Goal: Task Accomplishment & Management: Manage account settings

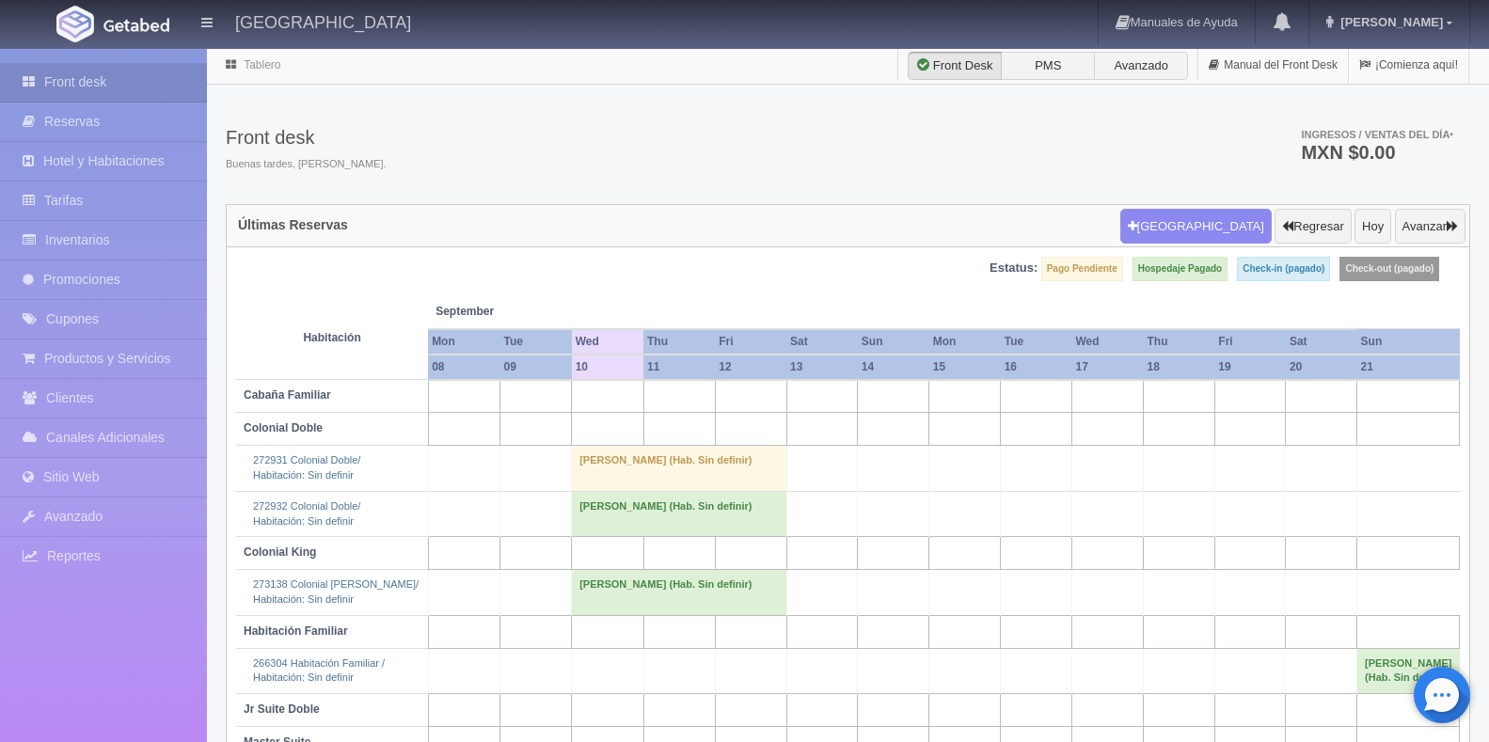
click at [687, 519] on td "Daniel Chaparro (Hab. Sin definir)" at bounding box center [679, 513] width 214 height 45
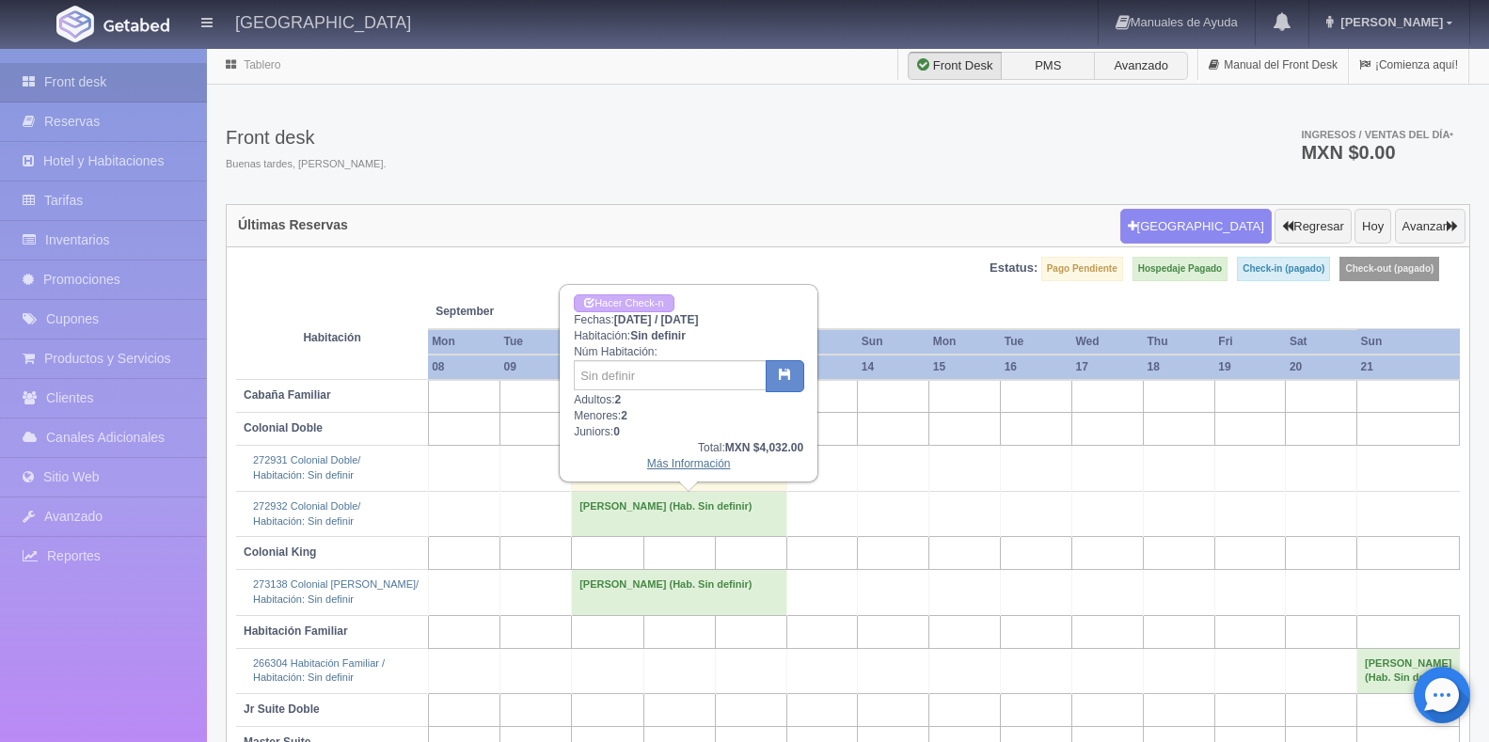
click at [703, 463] on link "Más Información" at bounding box center [689, 463] width 84 height 13
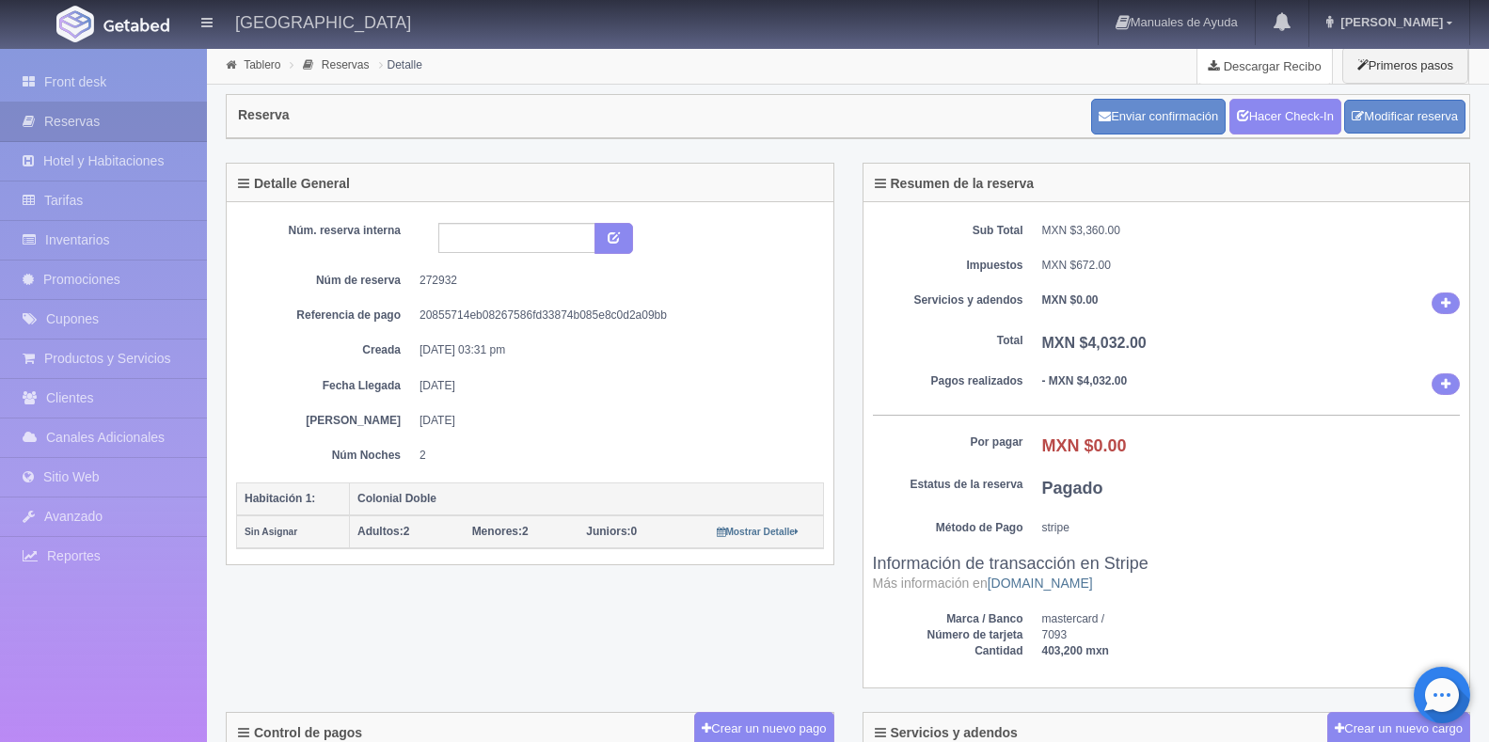
click at [1259, 60] on link "Descargar Recibo" at bounding box center [1264, 66] width 134 height 38
click at [57, 87] on link "Front desk" at bounding box center [103, 82] width 207 height 39
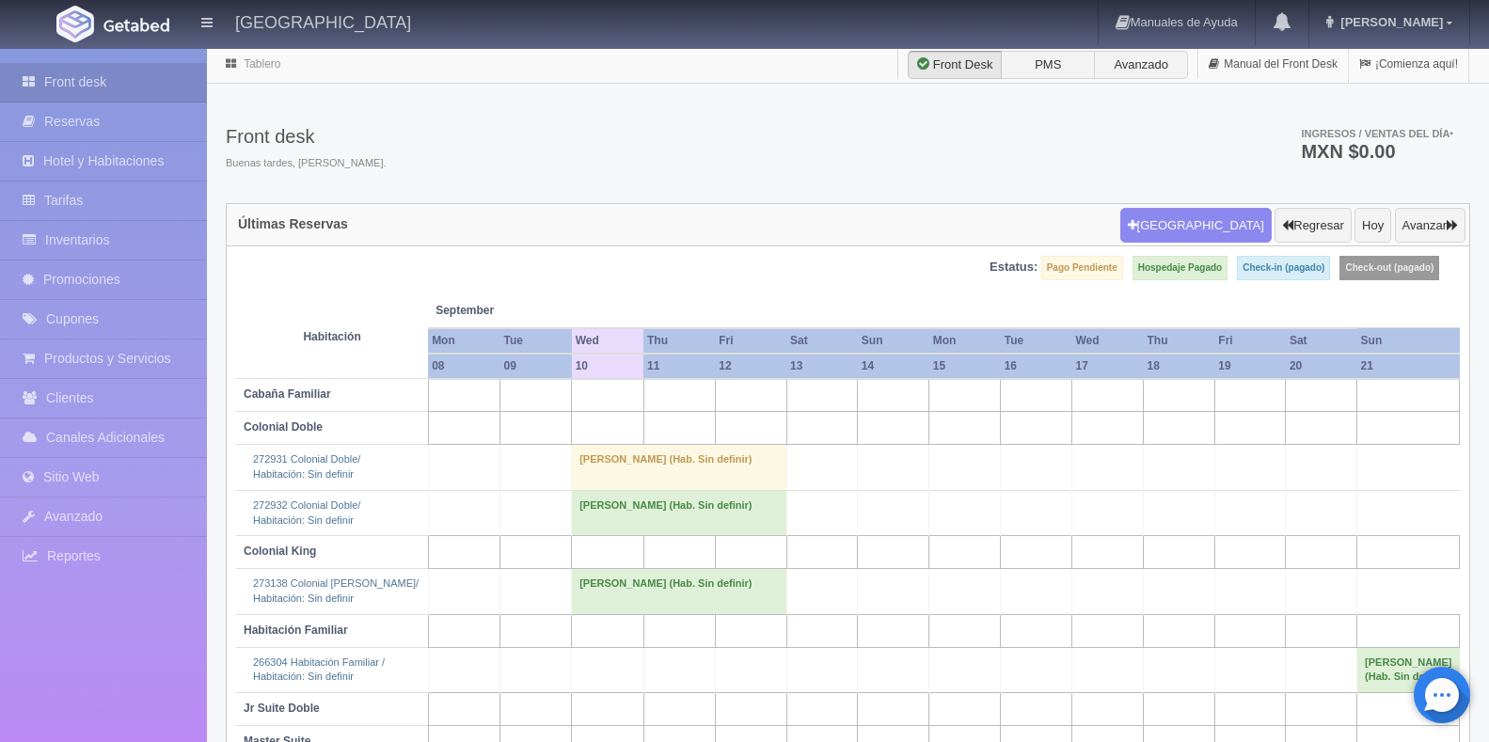
scroll to position [132, 0]
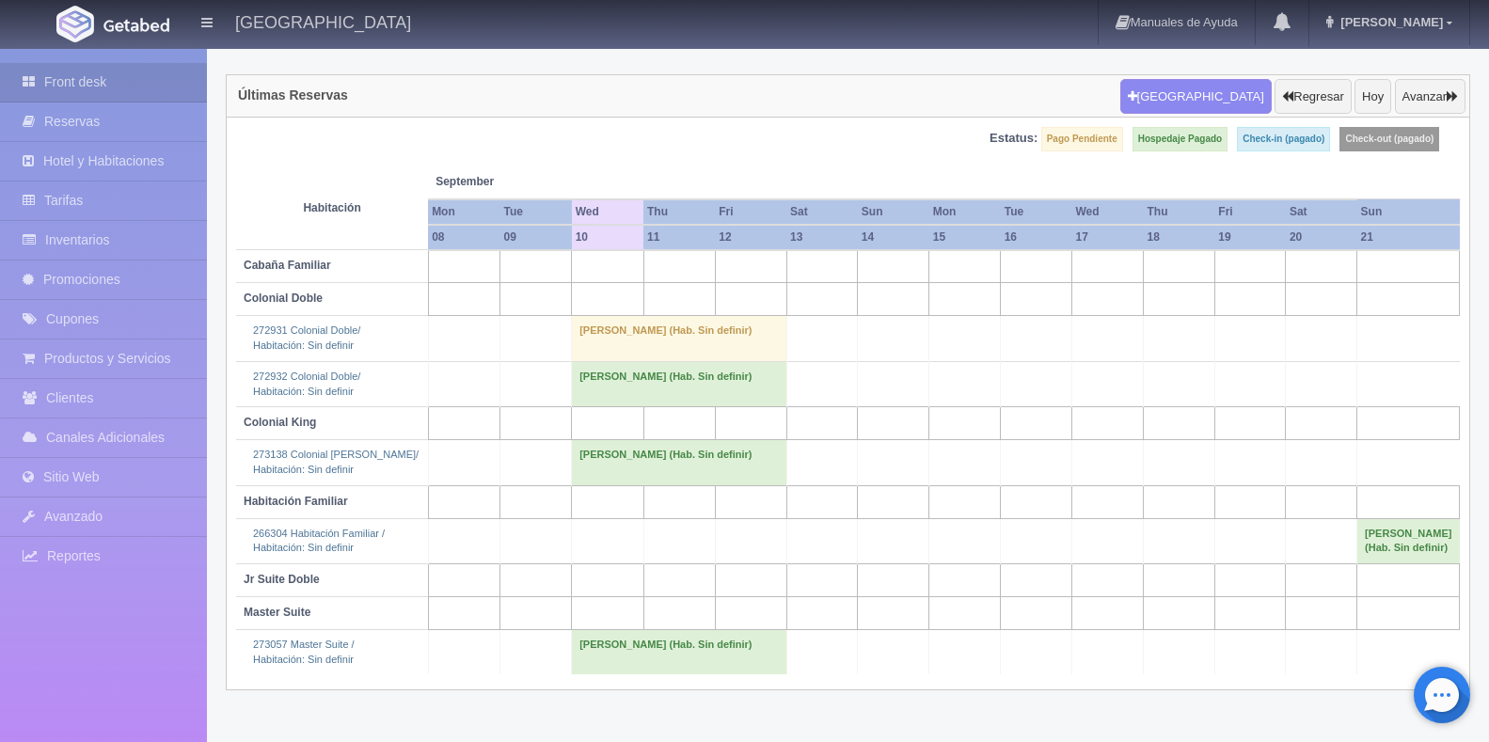
click at [648, 673] on td "[PERSON_NAME] (Hab. Sin definir)" at bounding box center [679, 652] width 214 height 45
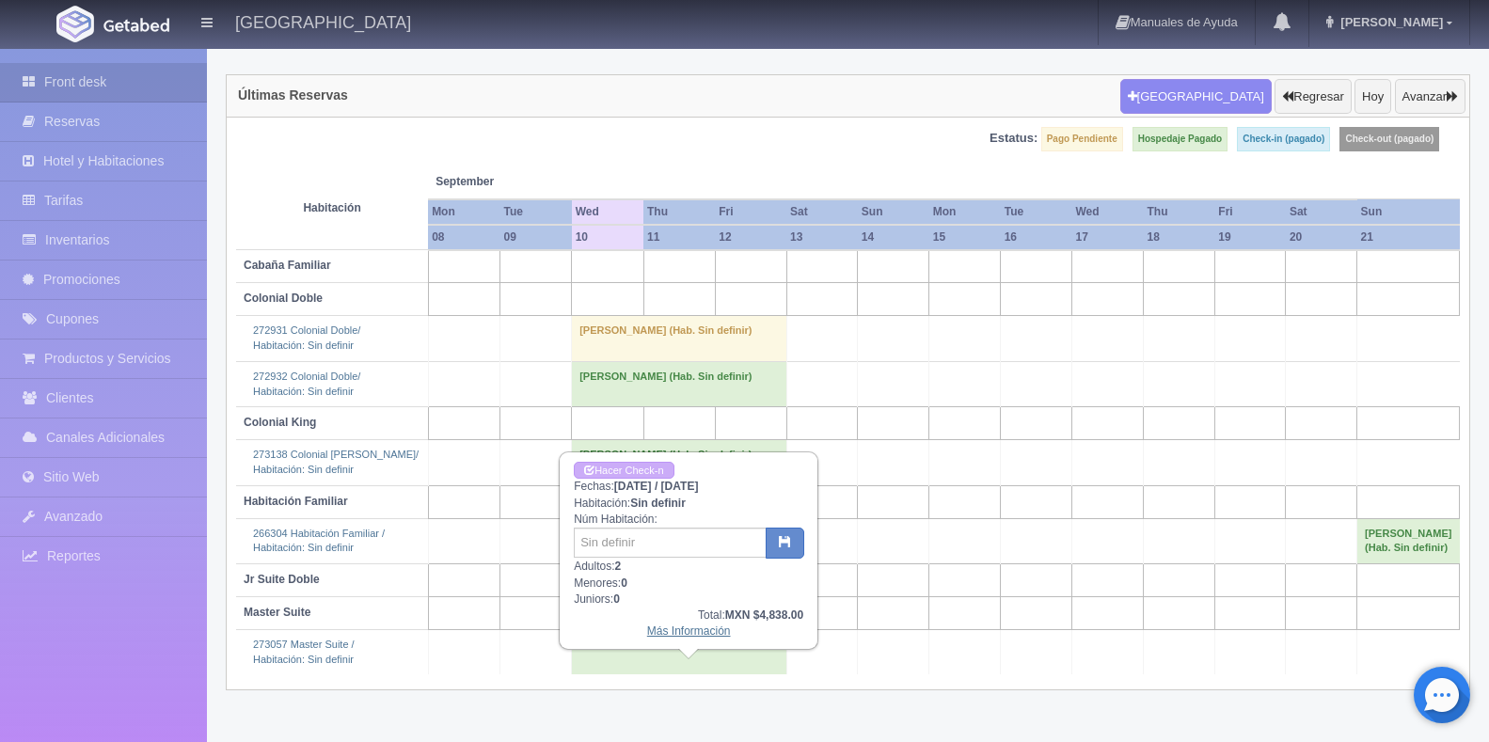
click at [705, 627] on link "Más Información" at bounding box center [689, 630] width 84 height 13
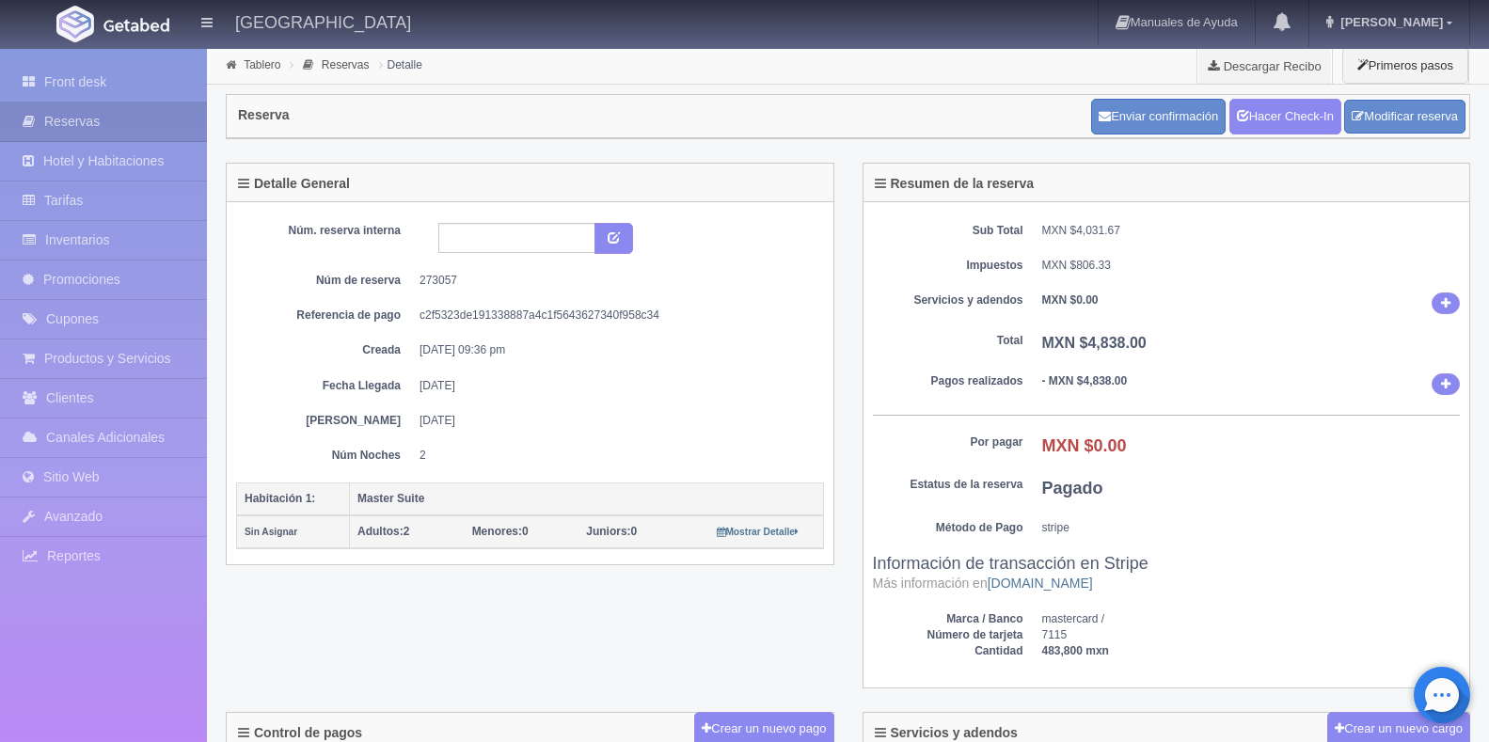
click at [1481, 522] on div "Resumen de la reserva Sub Total MXN $4,031.67 Impuestos MXN $806.33 Servicios y…" at bounding box center [1166, 438] width 637 height 550
click at [1265, 63] on link "Descargar Recibo" at bounding box center [1264, 66] width 134 height 38
click at [107, 71] on link "Front desk" at bounding box center [103, 82] width 207 height 39
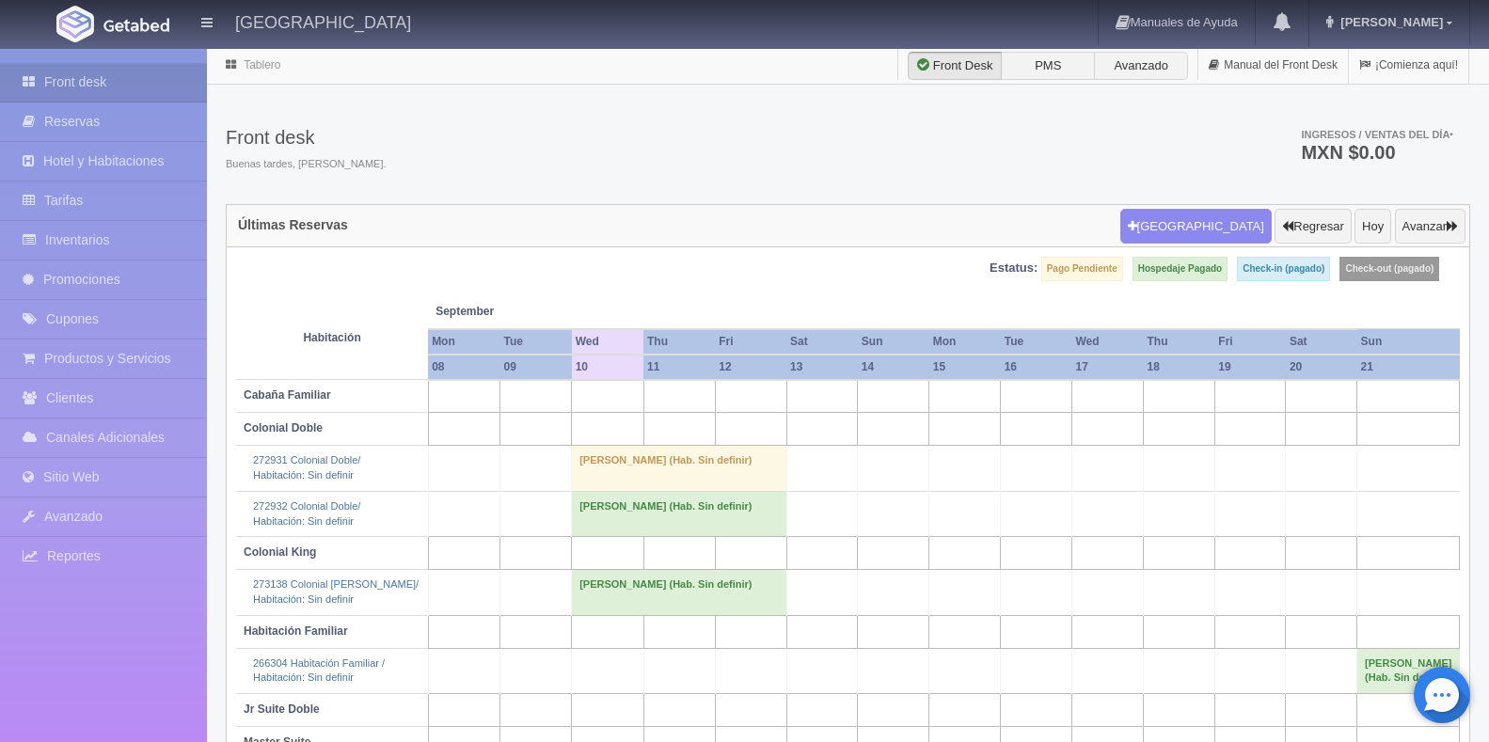
scroll to position [132, 0]
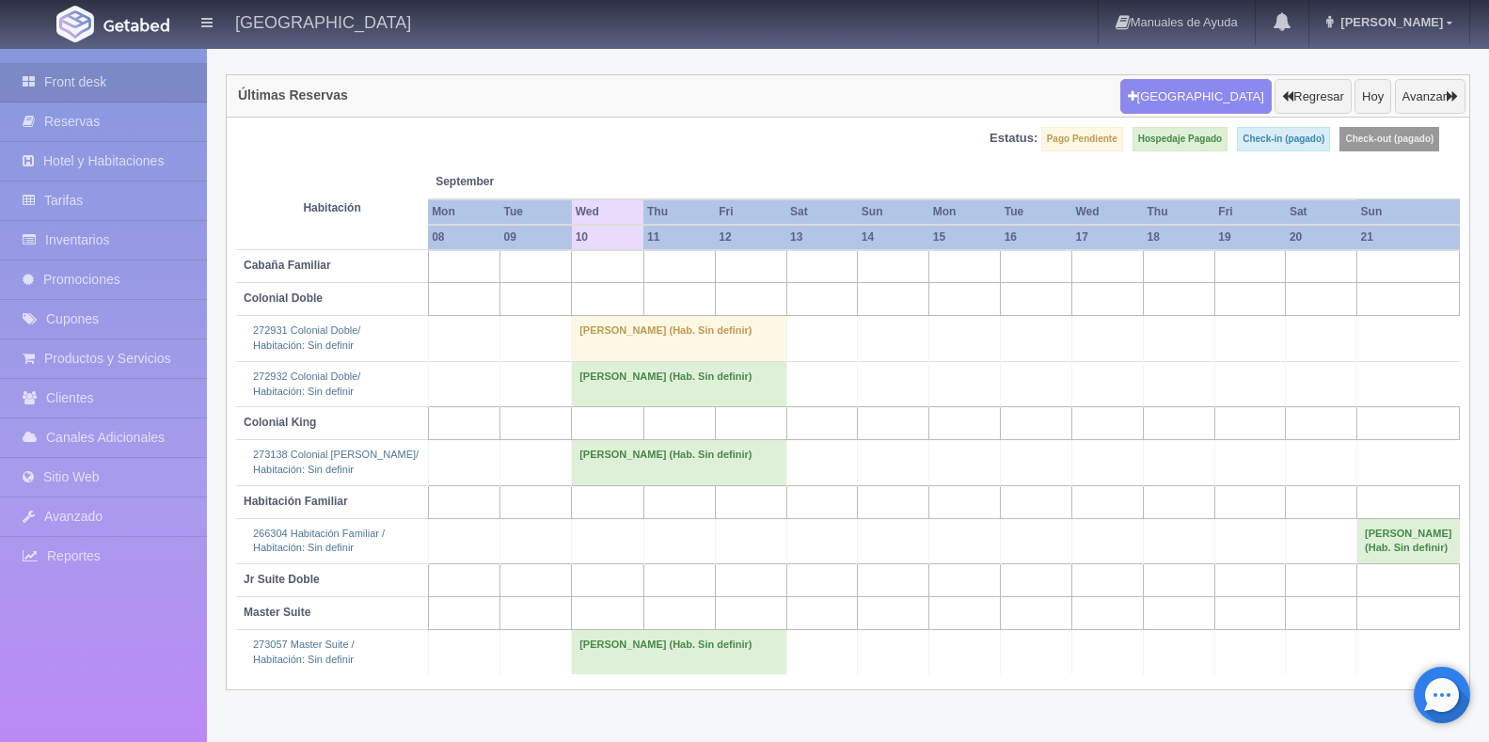
click at [718, 445] on td "[PERSON_NAME] (Hab. Sin definir)" at bounding box center [679, 462] width 214 height 45
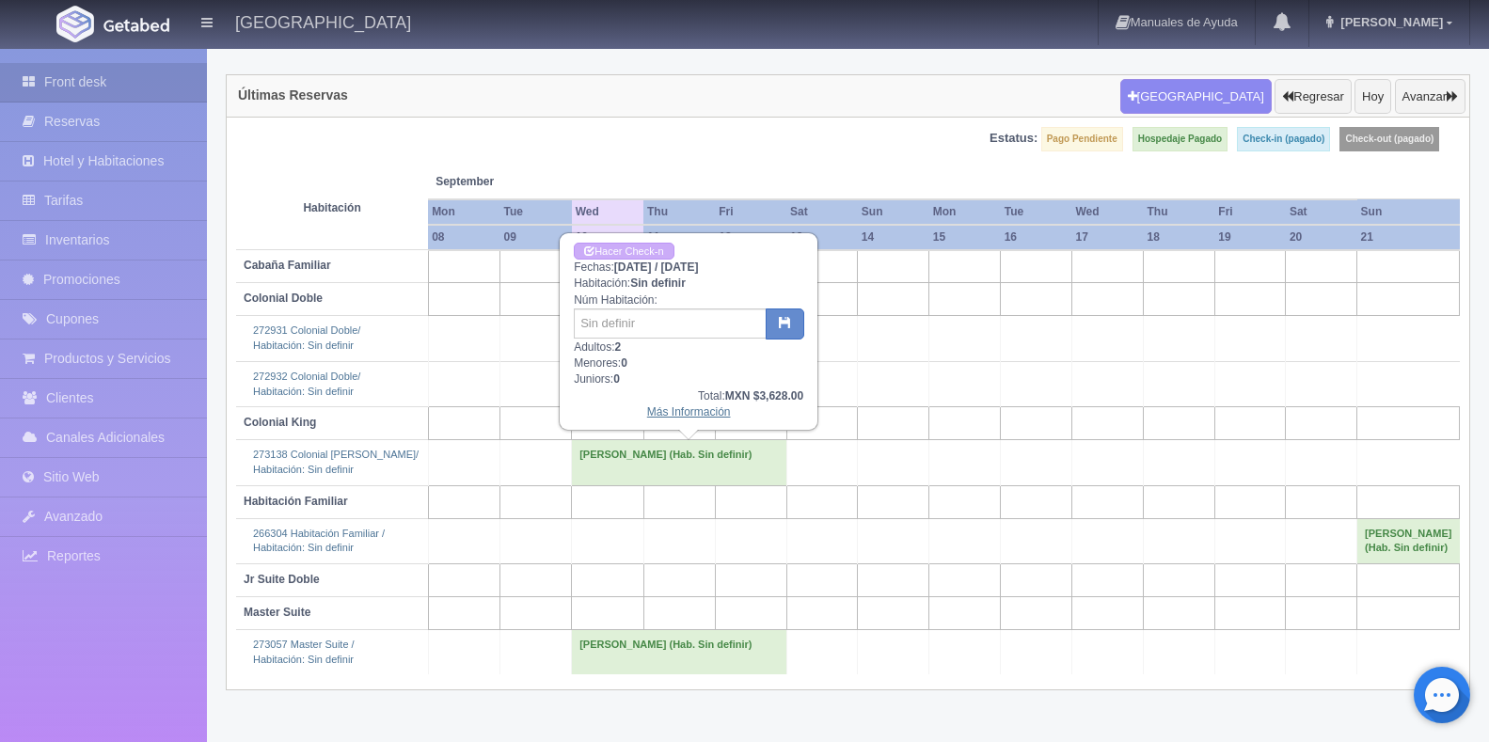
click at [693, 412] on link "Más Información" at bounding box center [689, 411] width 84 height 13
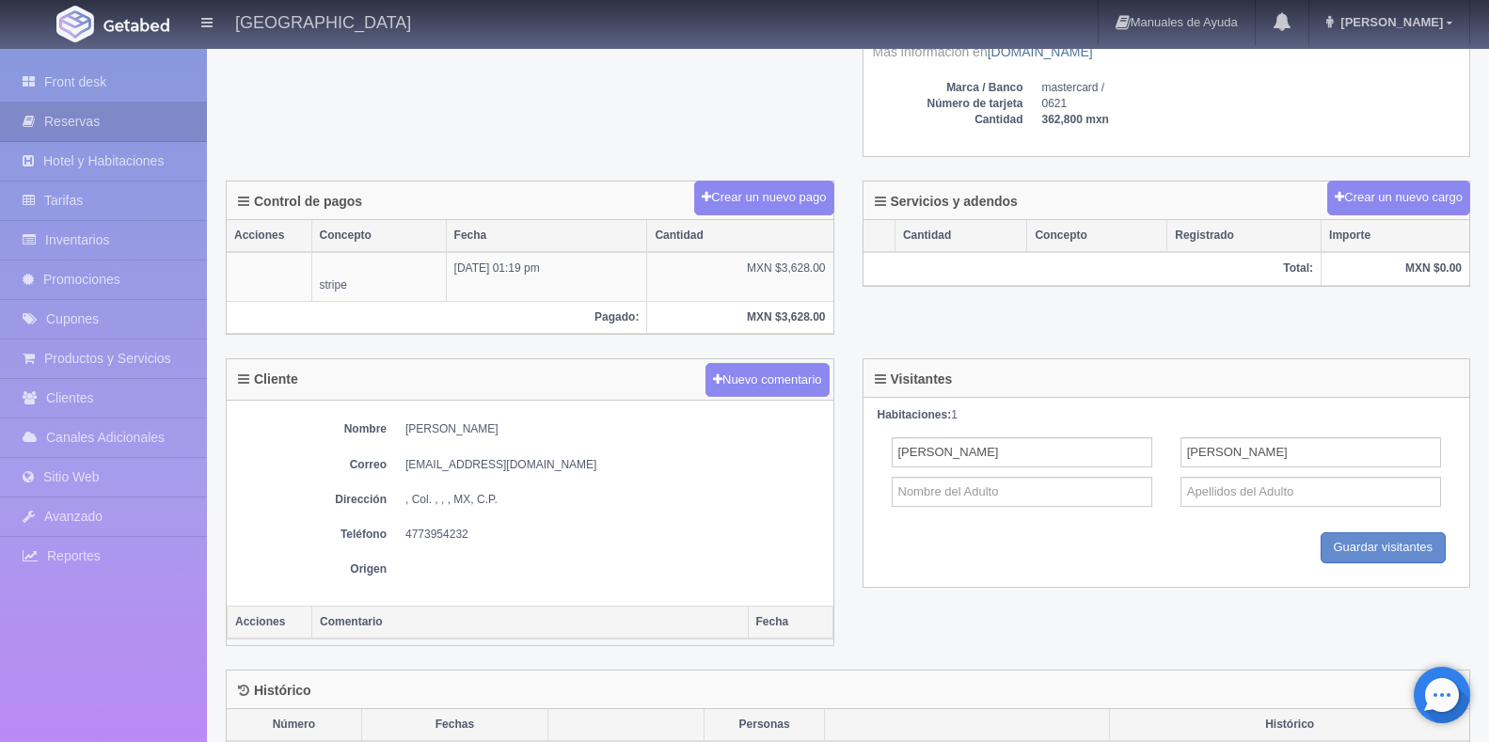
scroll to position [564, 0]
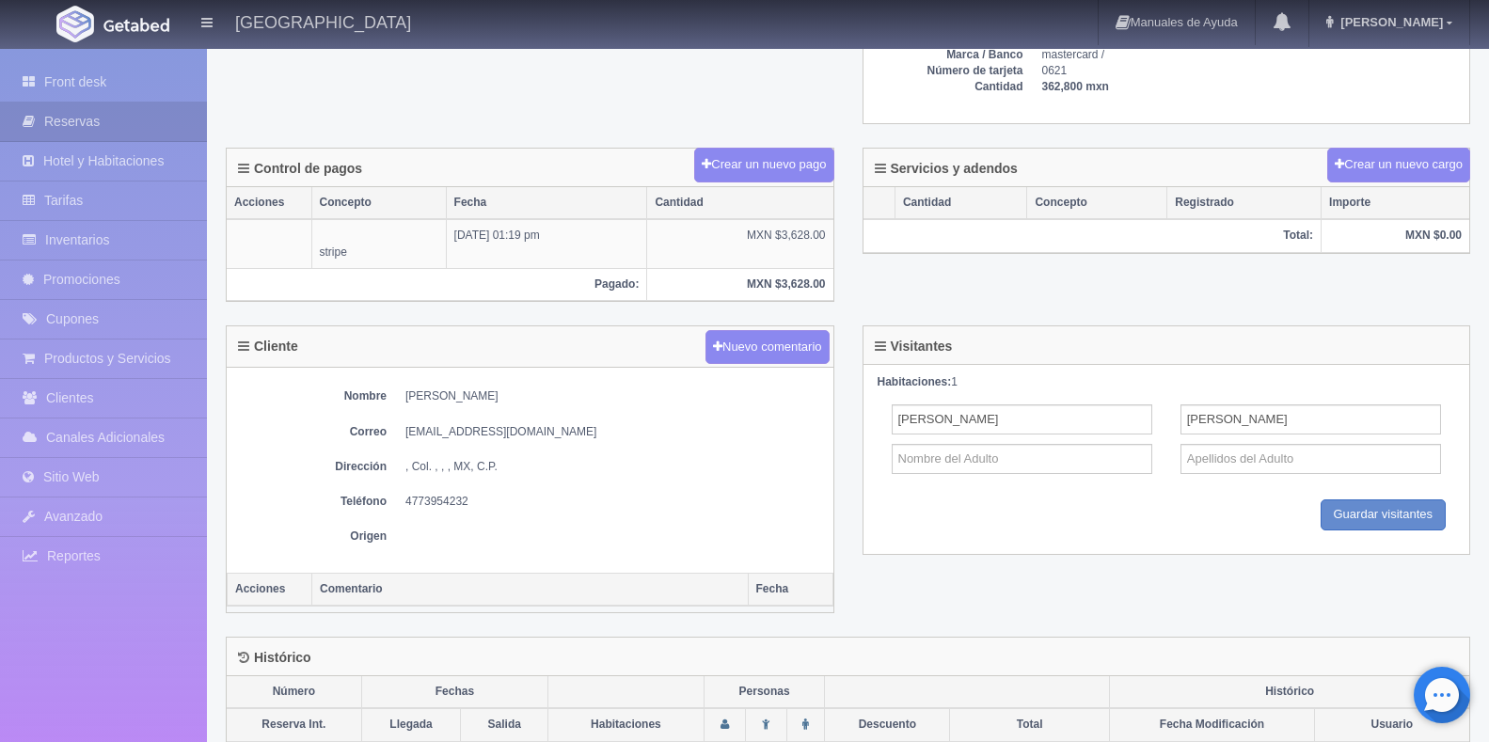
drag, startPoint x: 439, startPoint y: 394, endPoint x: 550, endPoint y: 403, distance: 111.4
click at [550, 403] on dd "[PERSON_NAME]" at bounding box center [614, 396] width 418 height 16
copy dd "Gómez Villalpando"
click at [412, 395] on dd "Rafael Gómez Villalpando" at bounding box center [614, 396] width 418 height 16
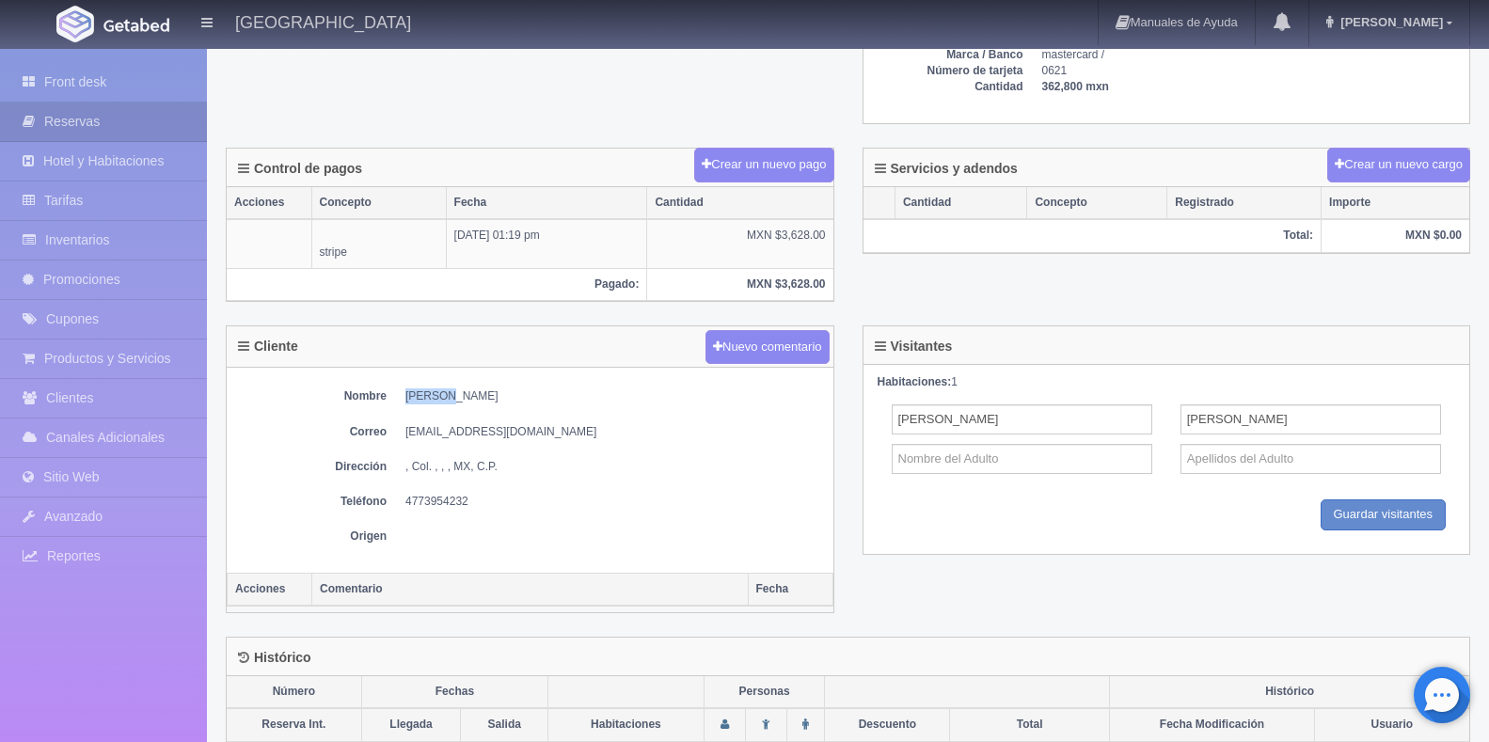
copy dd "Rafael"
drag, startPoint x: 513, startPoint y: 433, endPoint x: 404, endPoint y: 420, distance: 109.8
click at [404, 420] on div "Nombre Rafael Gómez Villalpando Correo rafagv36@gmail.com Dirección , Col. , , …" at bounding box center [530, 470] width 607 height 205
copy dd "rafagv36@gmail.com"
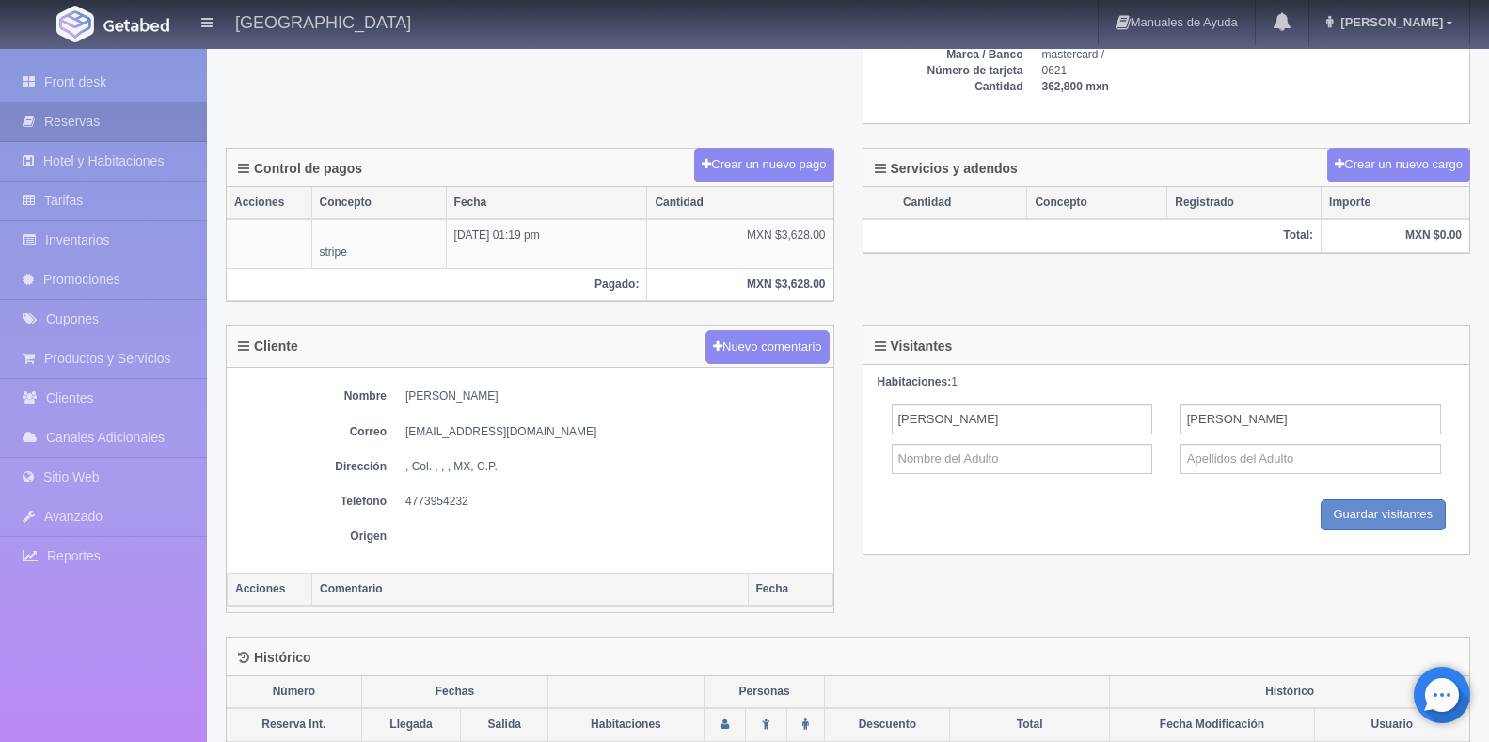
click at [464, 501] on dd "4773954232" at bounding box center [614, 502] width 418 height 16
drag, startPoint x: 470, startPoint y: 501, endPoint x: 403, endPoint y: 494, distance: 67.2
click at [403, 494] on dl "Teléfono 4773954232" at bounding box center [530, 502] width 588 height 16
copy dd "4773954232"
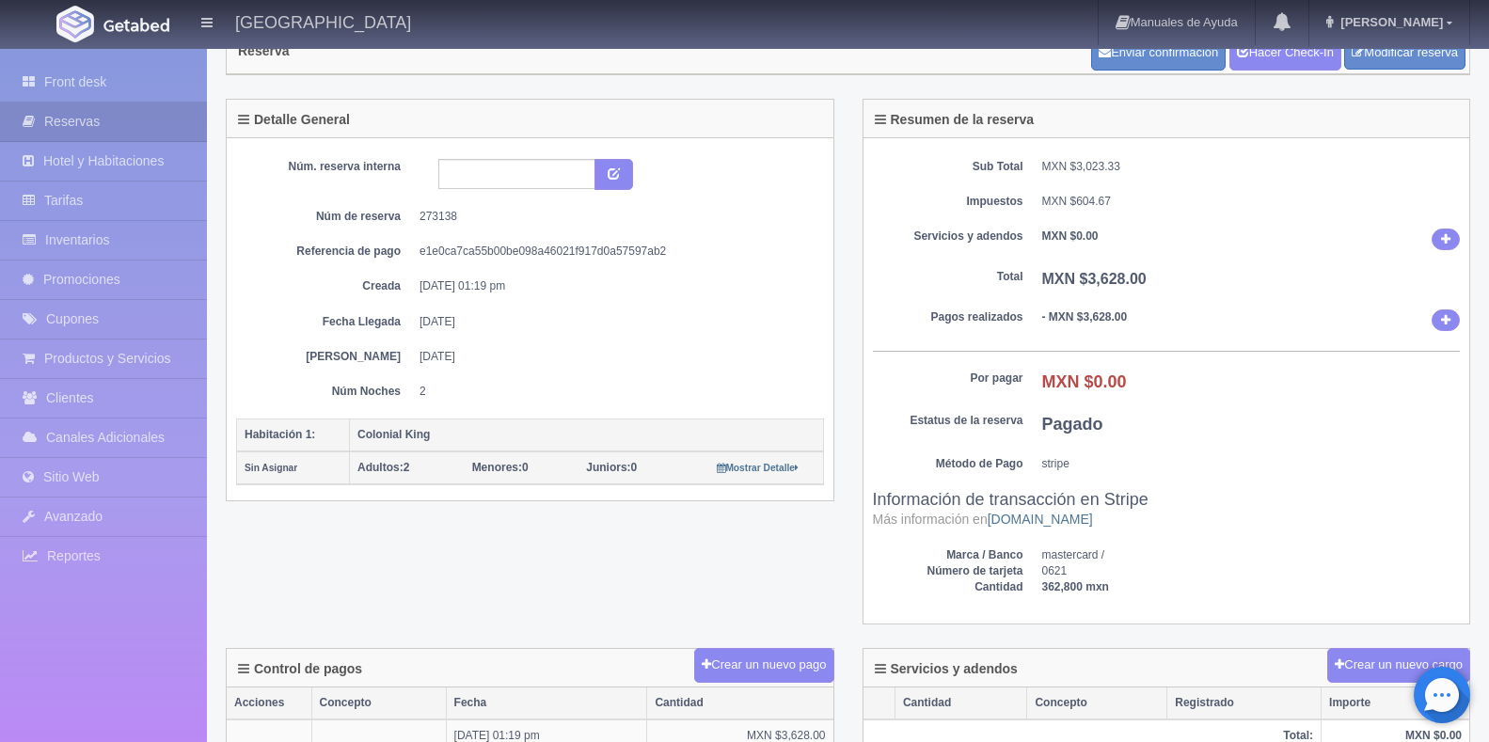
scroll to position [0, 0]
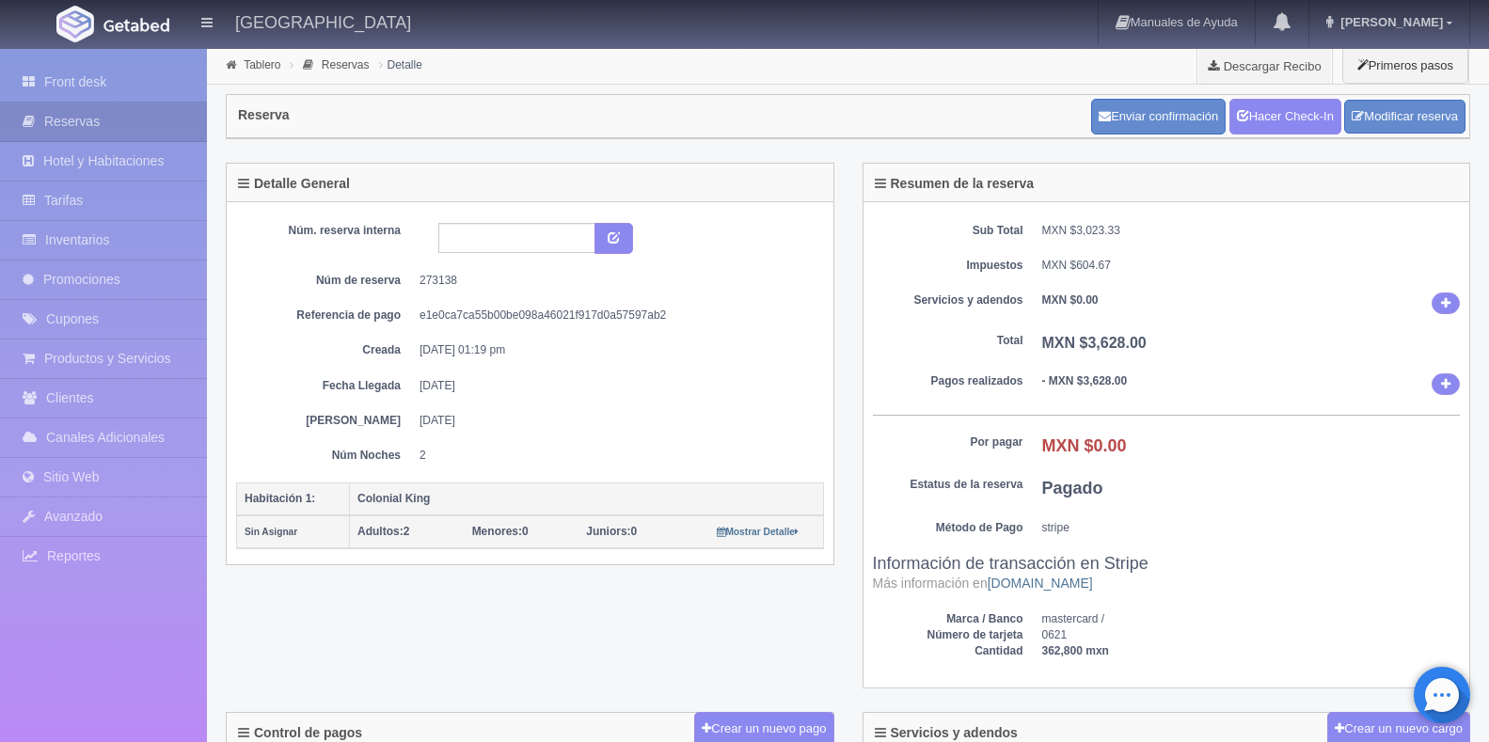
click at [586, 423] on dd "12-09-2025" at bounding box center [614, 421] width 390 height 16
click at [1276, 63] on link "Descargar Recibo" at bounding box center [1264, 66] width 134 height 38
